Goal: Task Accomplishment & Management: Use online tool/utility

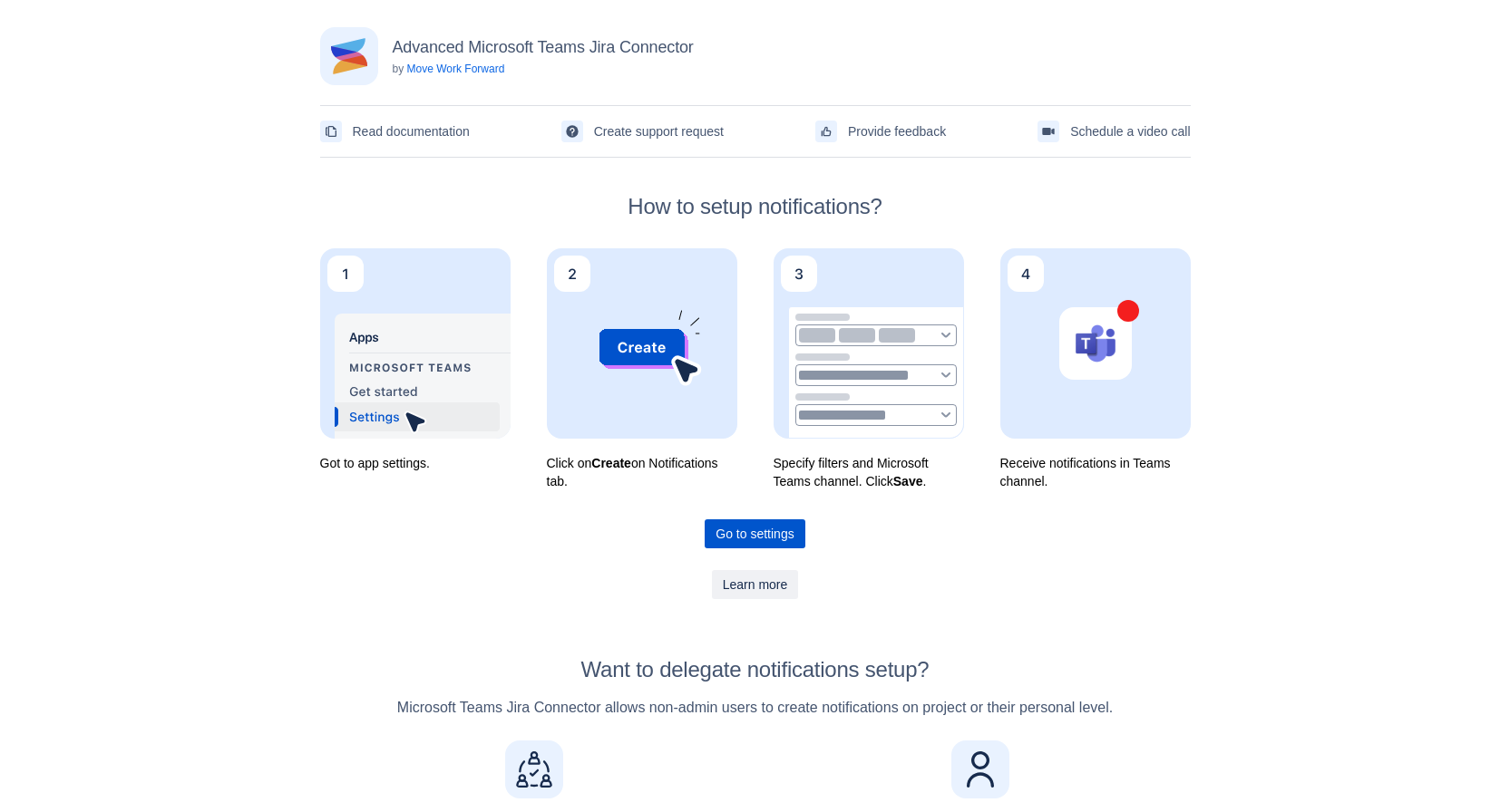
click at [767, 533] on span "Go to settings" at bounding box center [754, 533] width 78 height 29
drag, startPoint x: 702, startPoint y: 47, endPoint x: 392, endPoint y: 35, distance: 310.2
click at [392, 35] on div "Advanced Microsoft Teams Jira Connector by Move Work Forward" at bounding box center [755, 56] width 870 height 58
click at [1048, 208] on h2 "How to setup notifications?" at bounding box center [755, 207] width 870 height 25
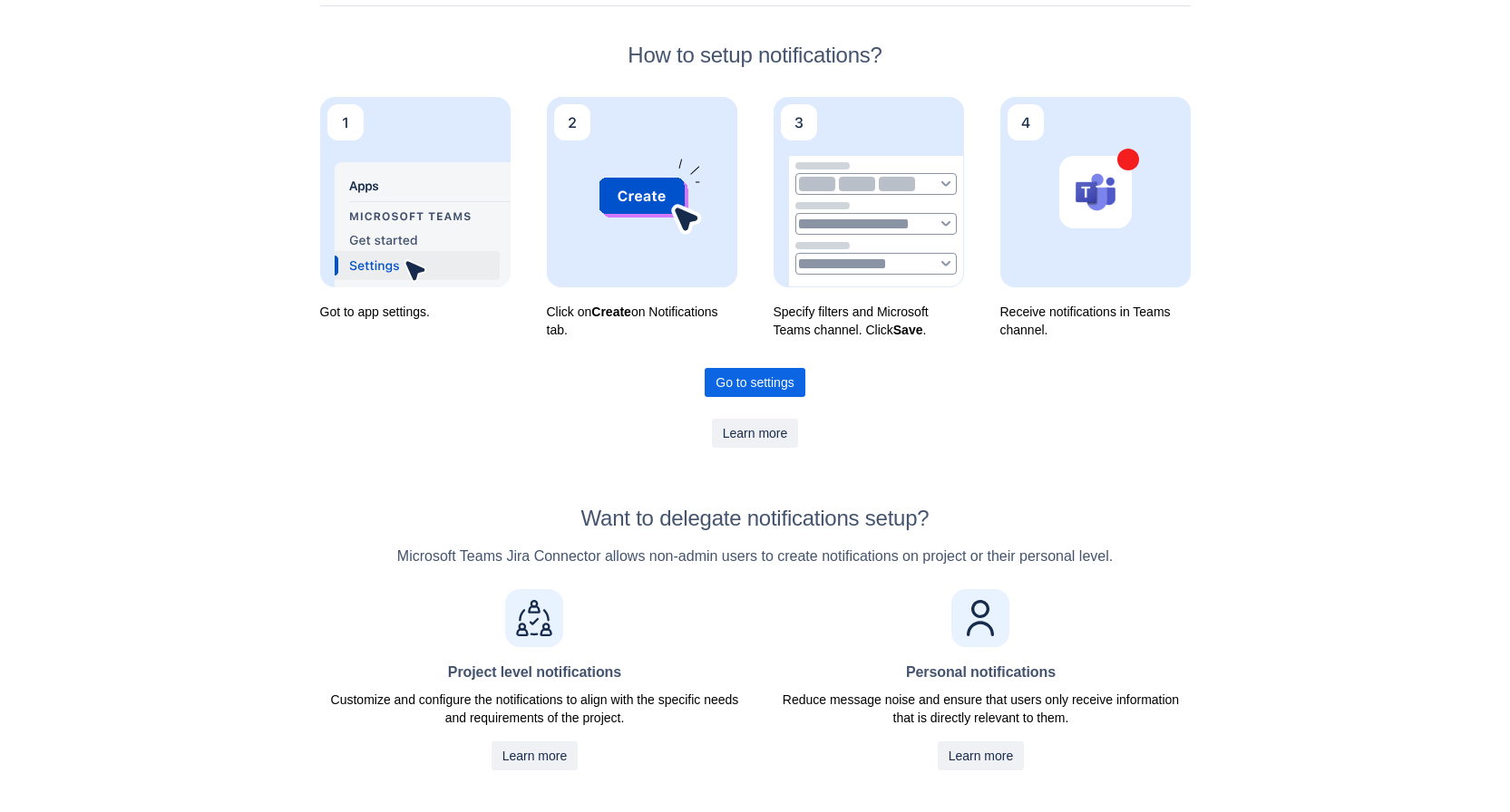
scroll to position [181, 0]
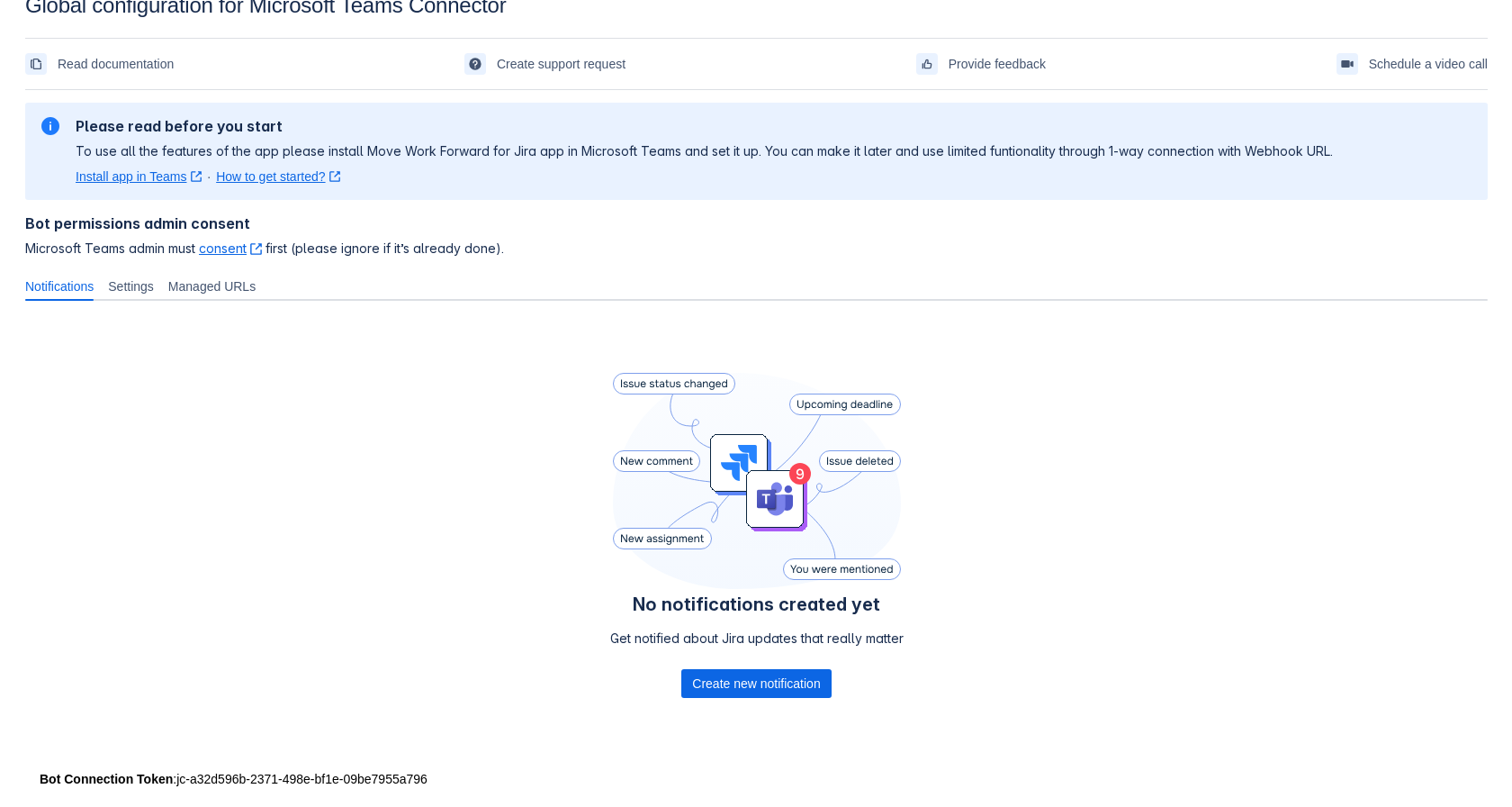
scroll to position [58, 0]
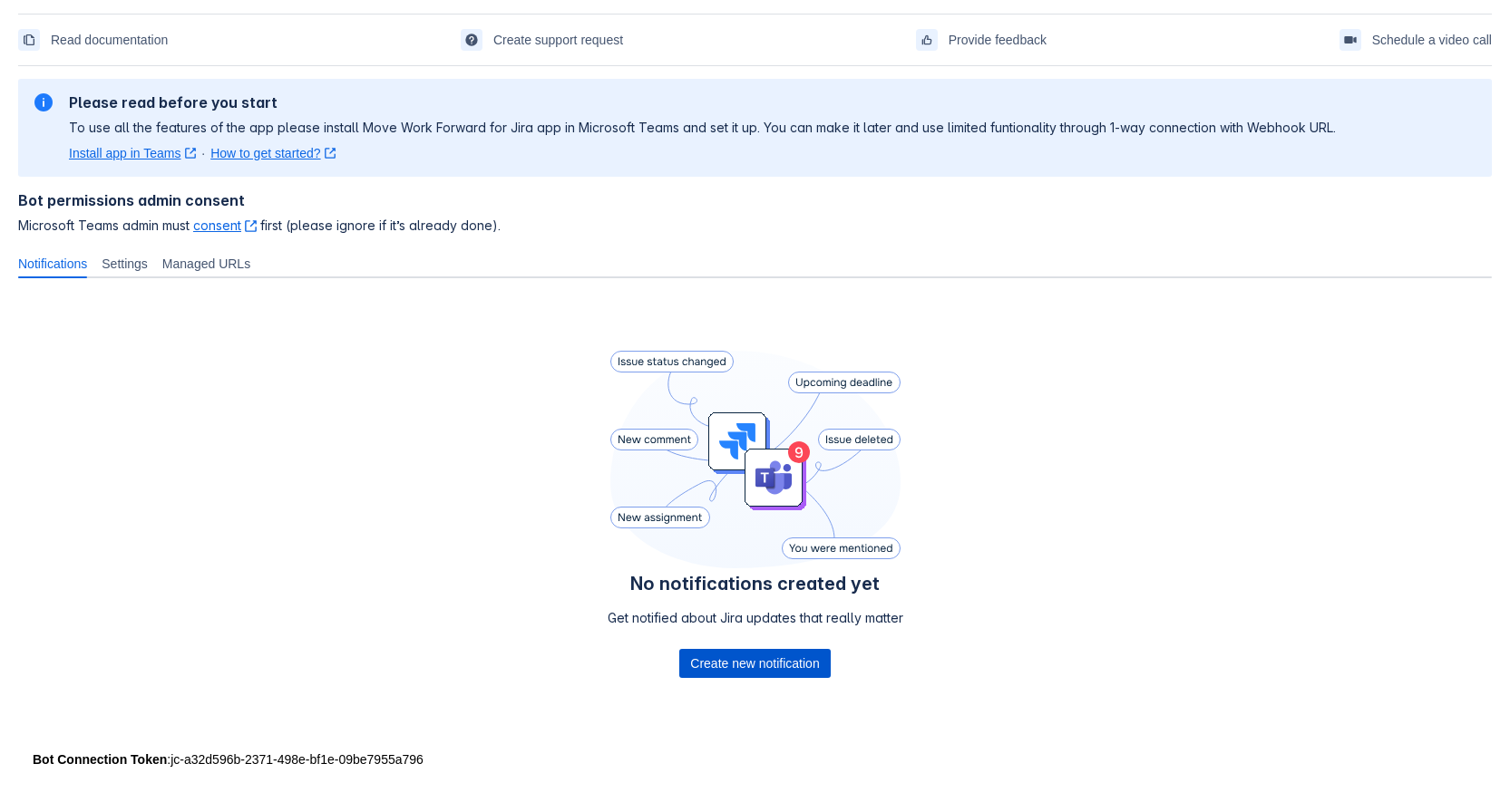
click at [782, 654] on span "Create new notification" at bounding box center [754, 664] width 129 height 29
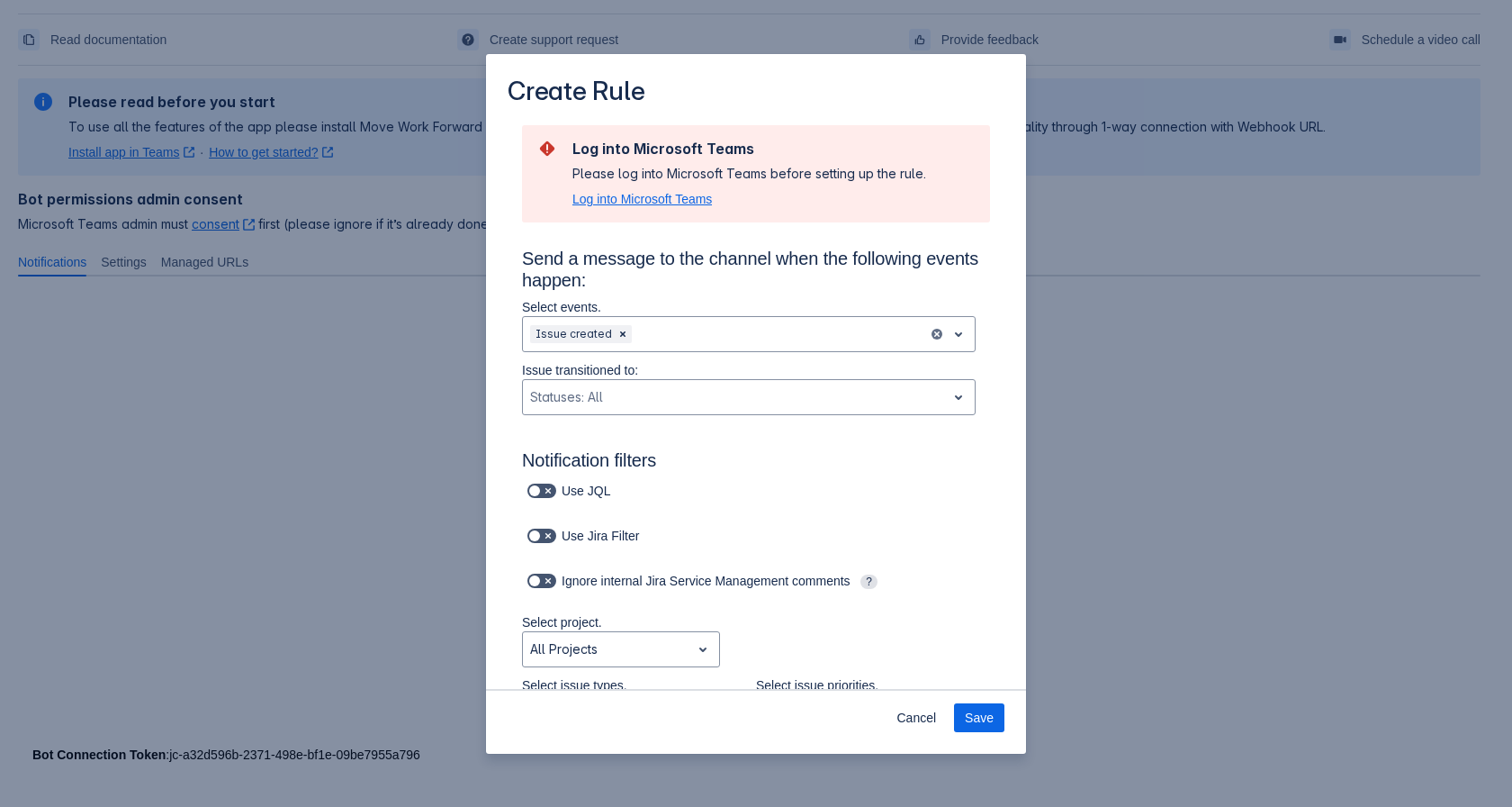
click at [678, 195] on span "Log into Microsoft Teams" at bounding box center [642, 199] width 139 height 18
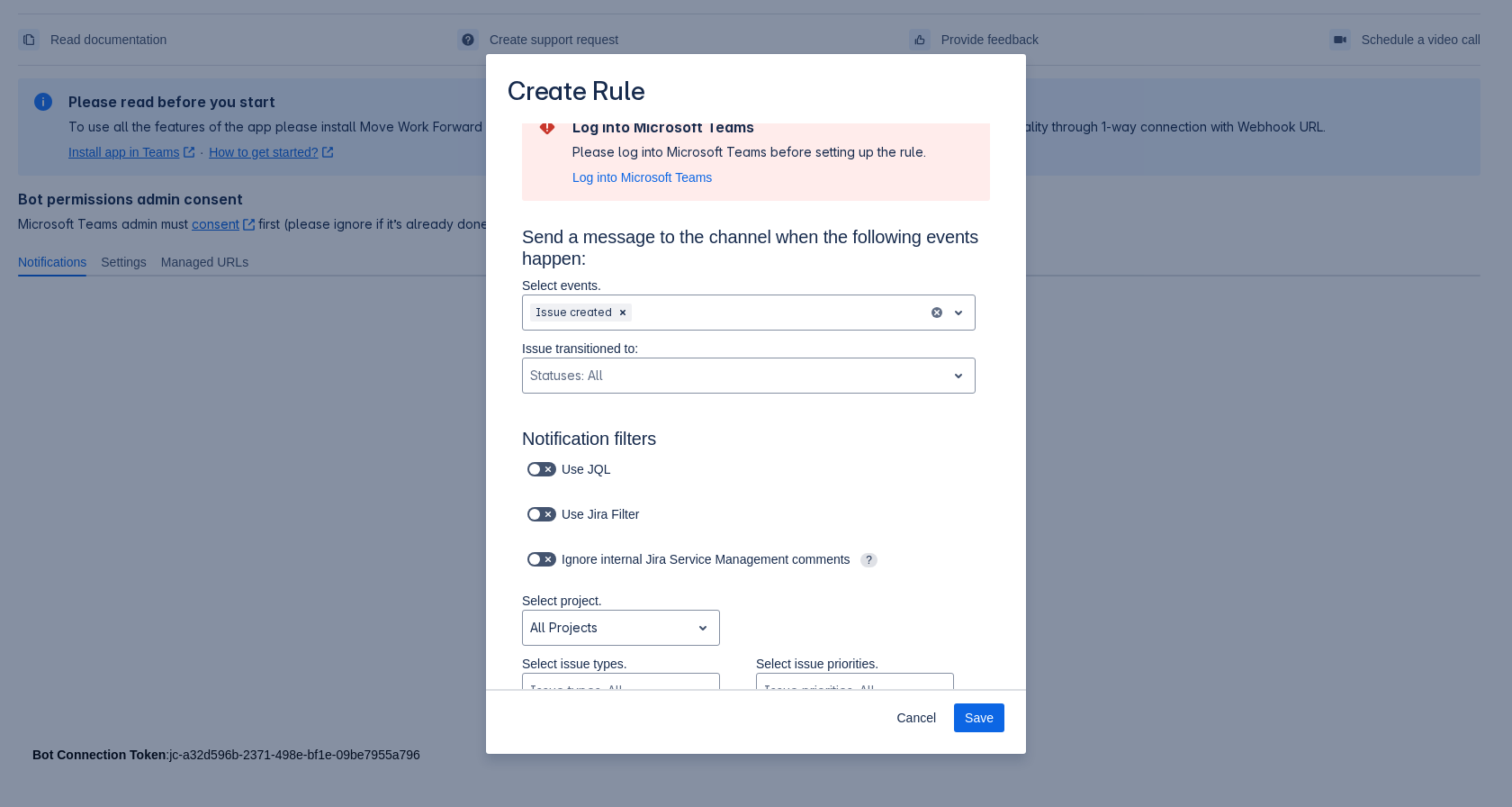
scroll to position [0, 0]
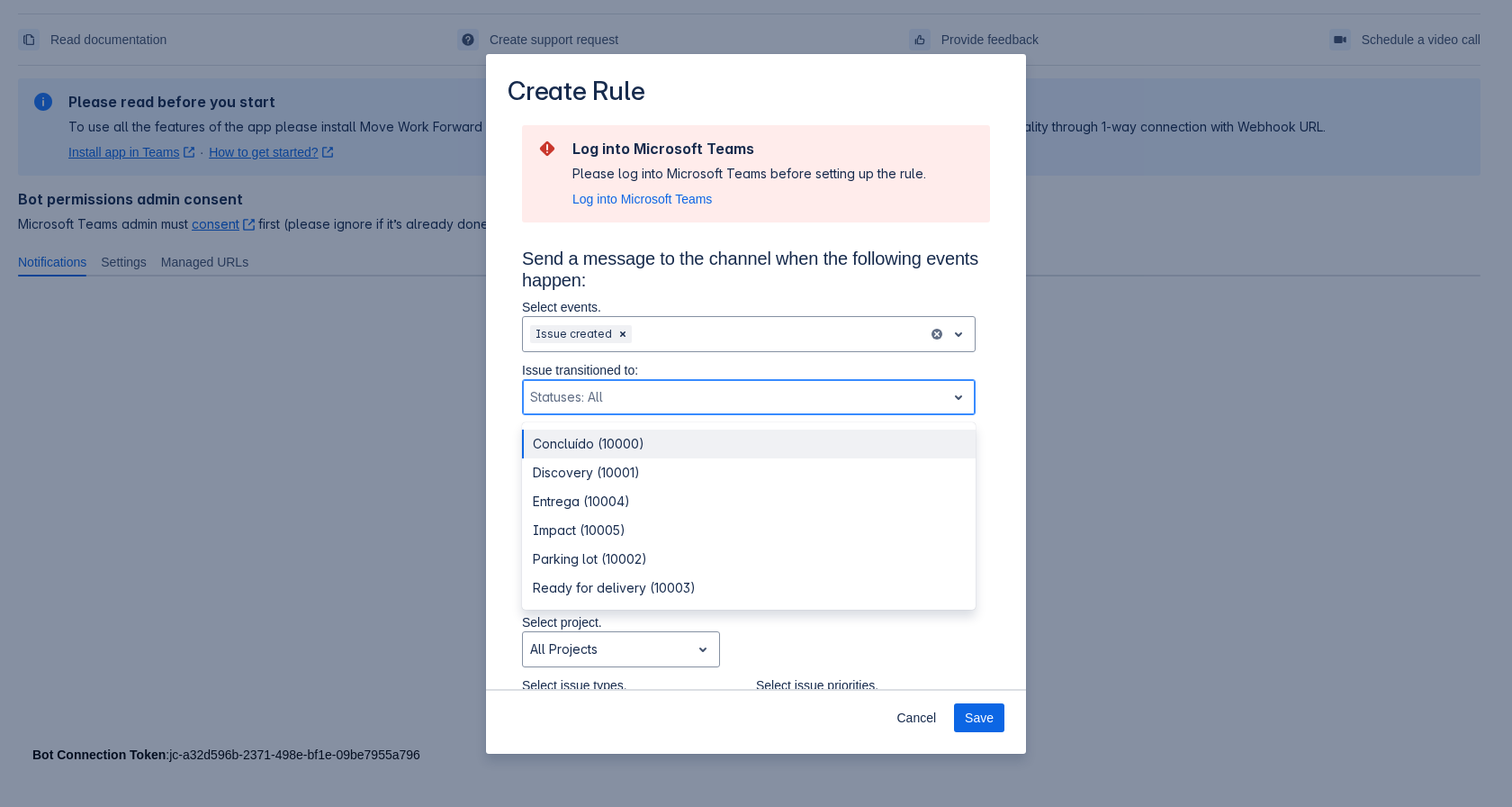
click at [785, 406] on div "Scrollable content" at bounding box center [735, 397] width 409 height 21
click at [976, 383] on div "Issue transitioned to: Concluído (10000) not selected, (1 of 6), completion sel…" at bounding box center [748, 393] width 482 height 63
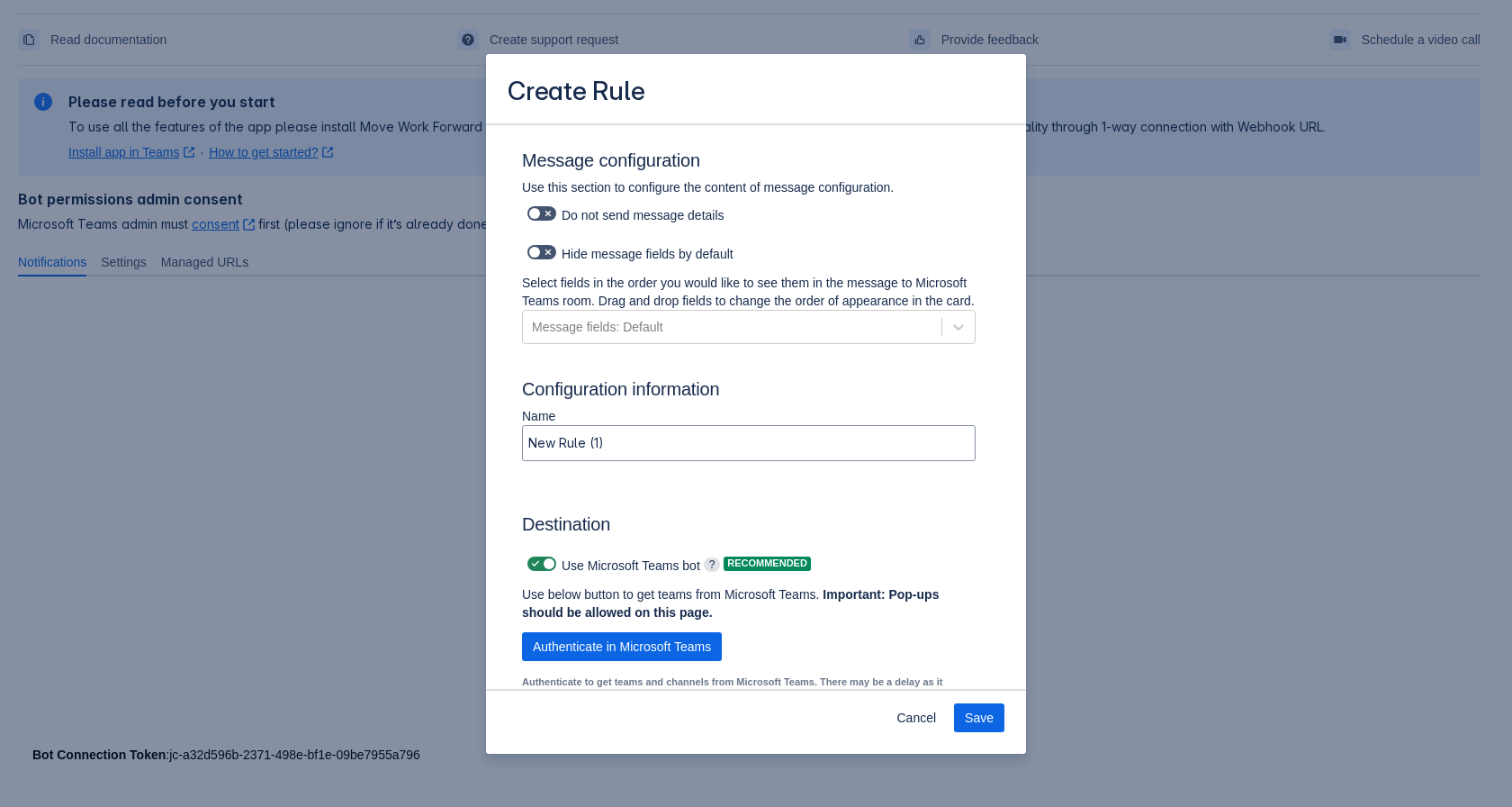
scroll to position [1310, 0]
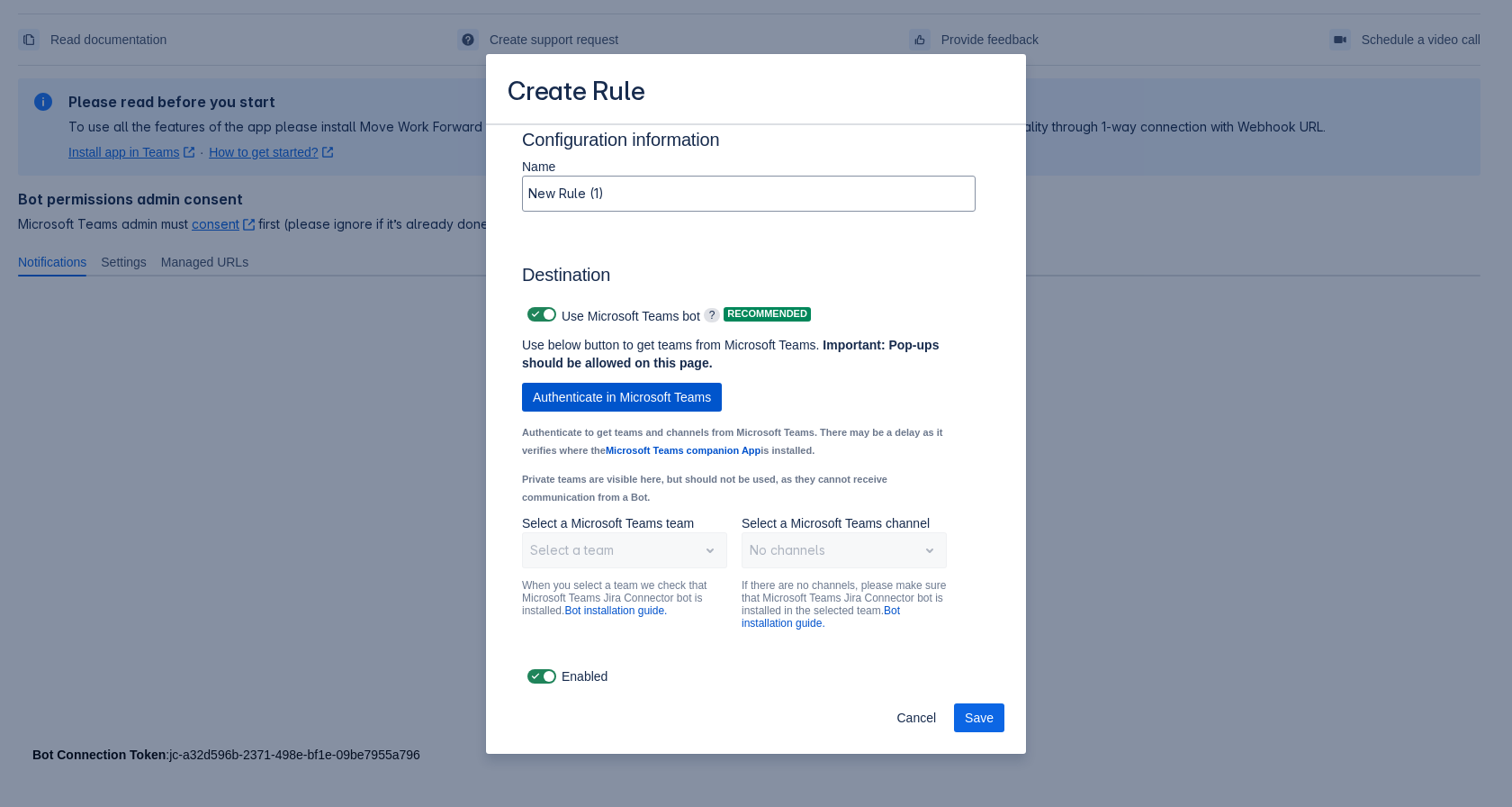
click at [689, 401] on span "Authenticate in Microsoft Teams" at bounding box center [622, 398] width 178 height 29
click at [651, 557] on div "Select a team" at bounding box center [624, 550] width 206 height 36
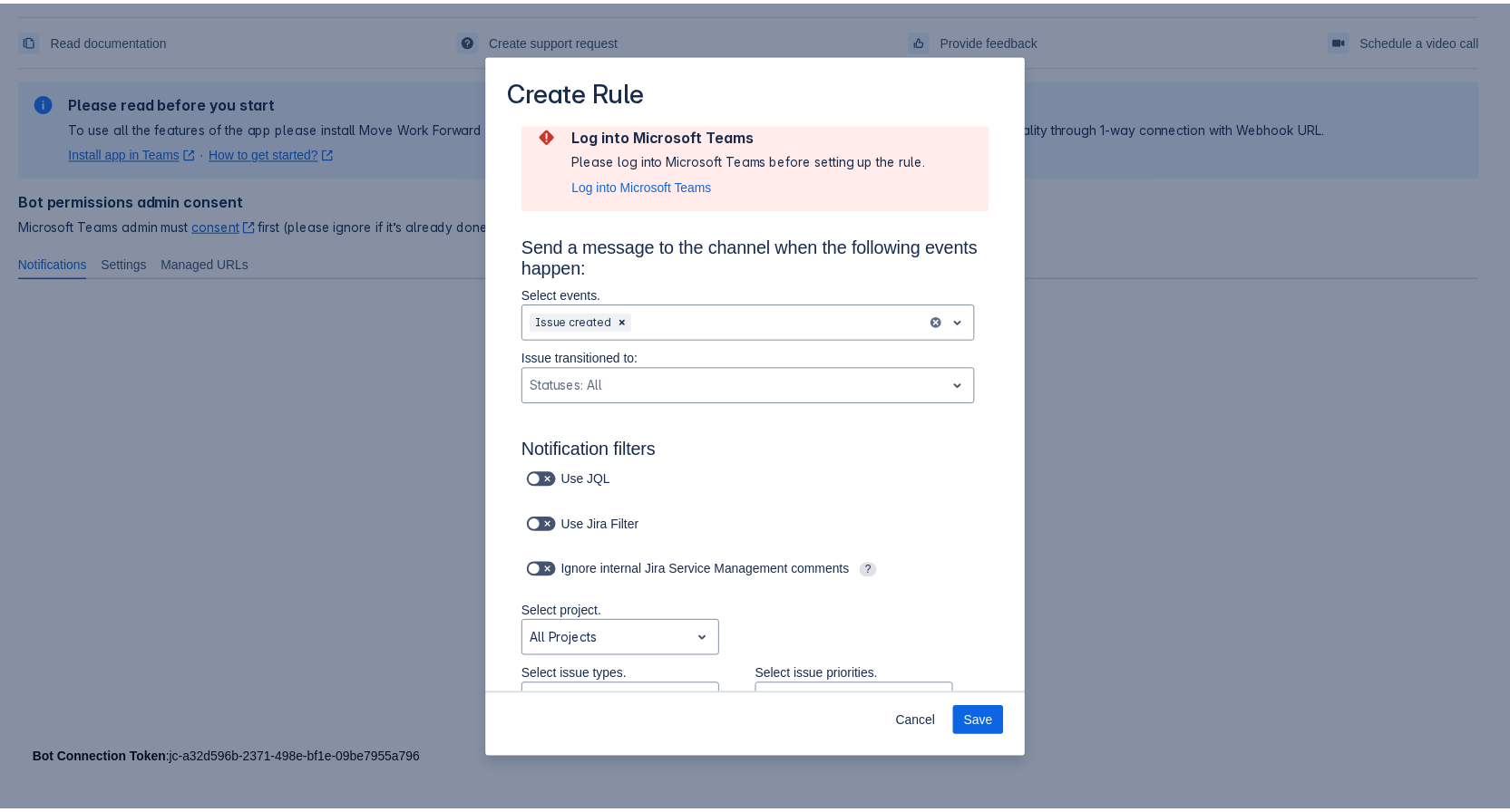
scroll to position [0, 0]
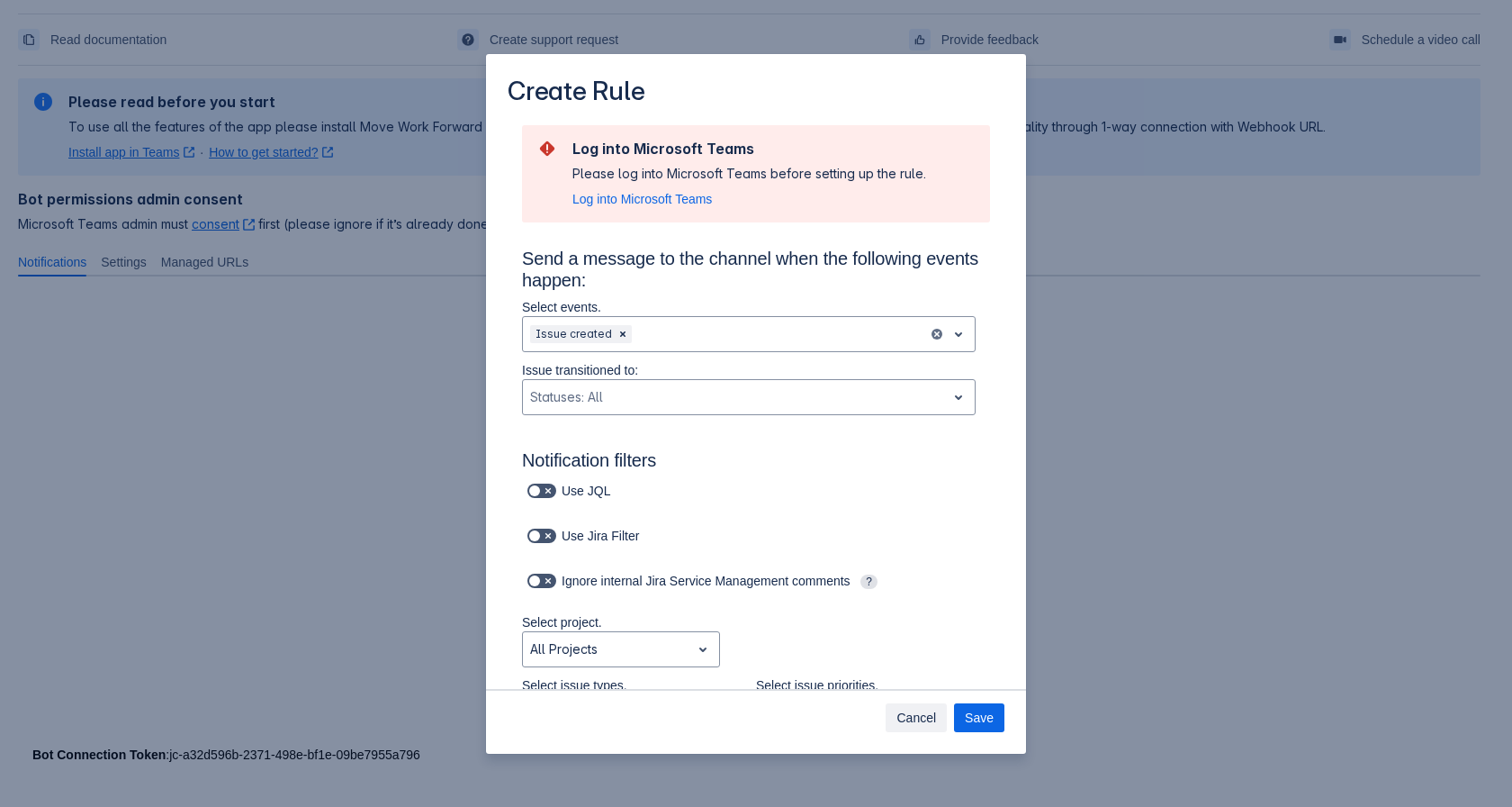
click at [907, 720] on span "Cancel" at bounding box center [916, 718] width 40 height 29
